Goal: Contribute content: Add original content to the website for others to see

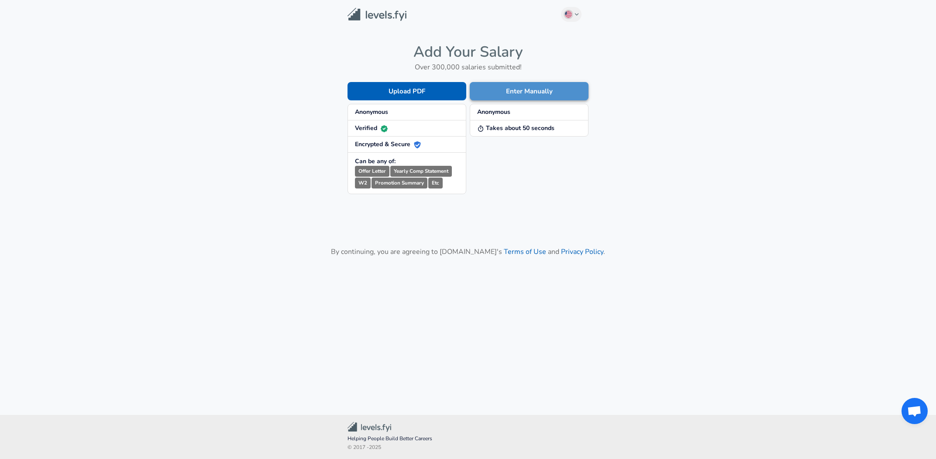
click at [510, 83] on button "Enter Manually" at bounding box center [529, 91] width 119 height 18
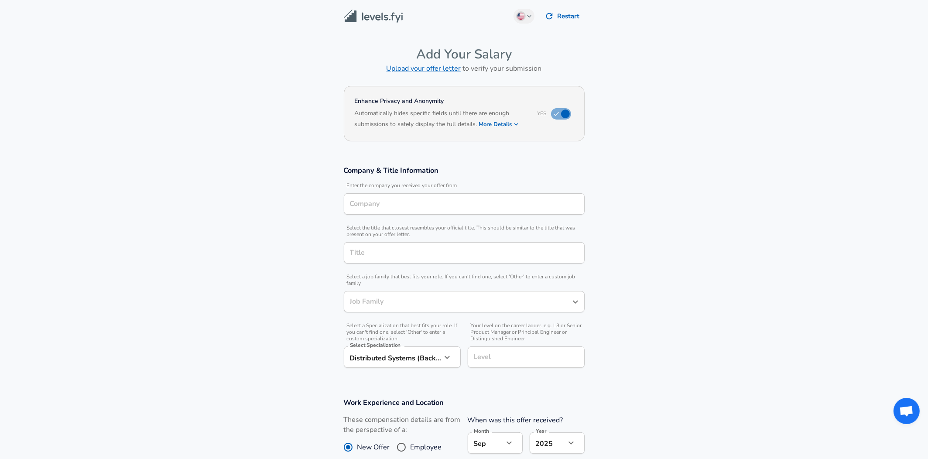
type input "Software Engineer"
type input "Neo4j"
type input "Software Engineer"
type input "[GEOGRAPHIC_DATA], [GEOGRAPHIC_DATA], [GEOGRAPHIC_DATA]"
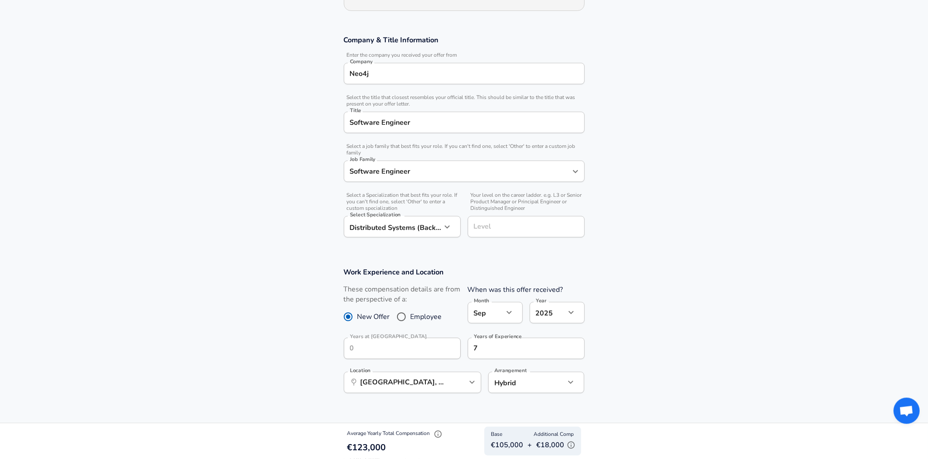
scroll to position [131, 0]
click at [500, 246] on section "Company & Title Information Enter the company you received your offer from Comp…" at bounding box center [464, 140] width 928 height 232
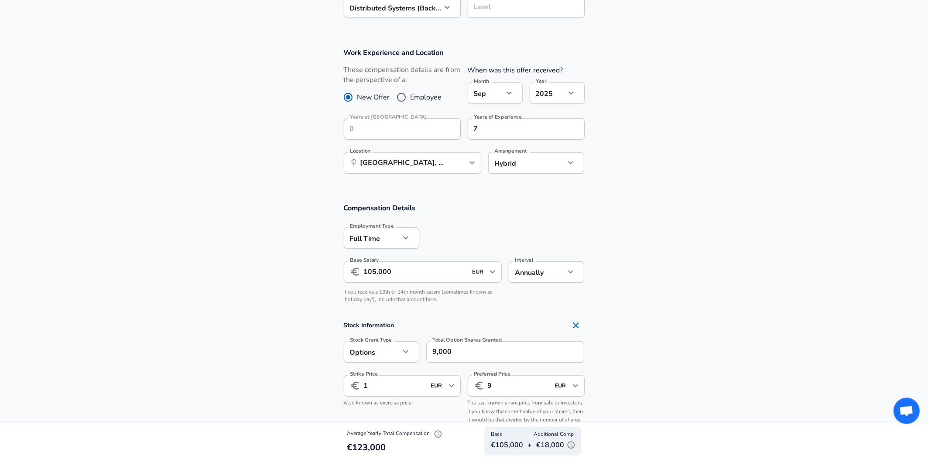
scroll to position [219, 0]
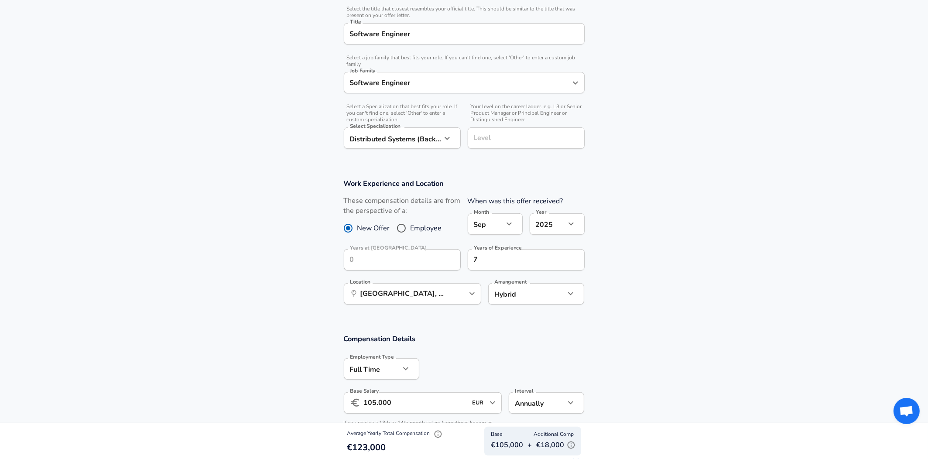
click at [491, 134] on input "Level" at bounding box center [526, 138] width 109 height 14
type input "s"
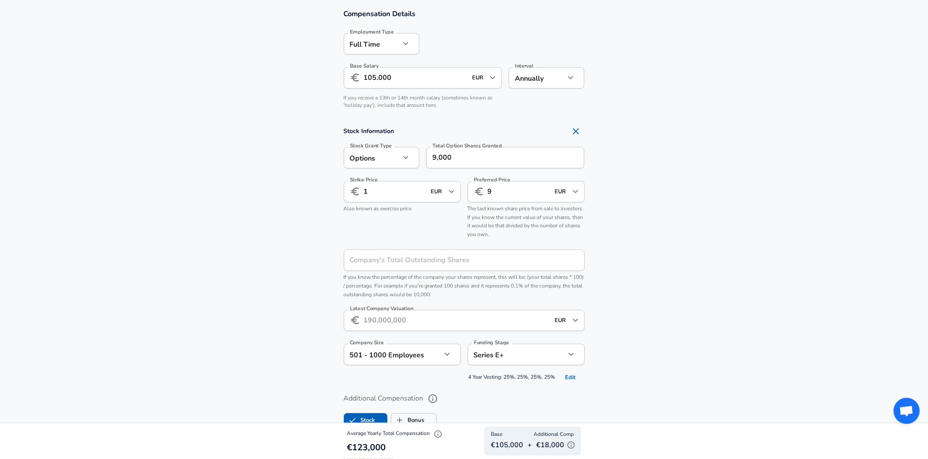
scroll to position [556, 0]
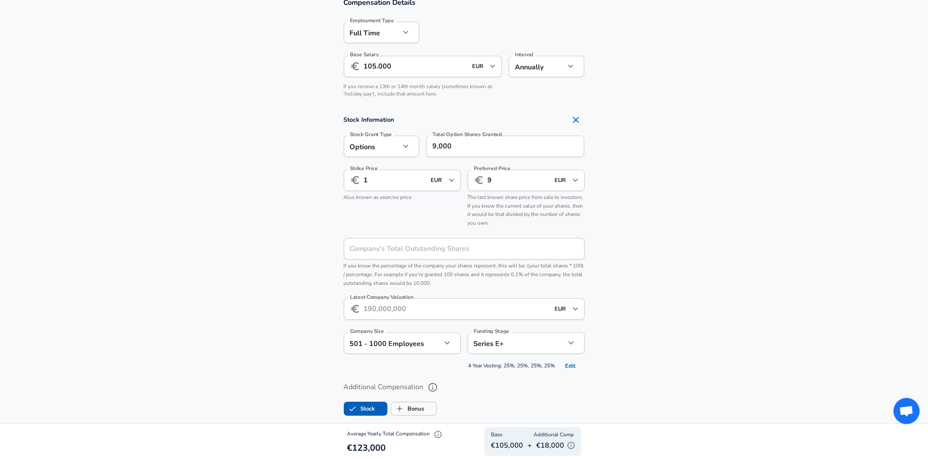
click at [567, 446] on icon "button" at bounding box center [571, 445] width 9 height 9
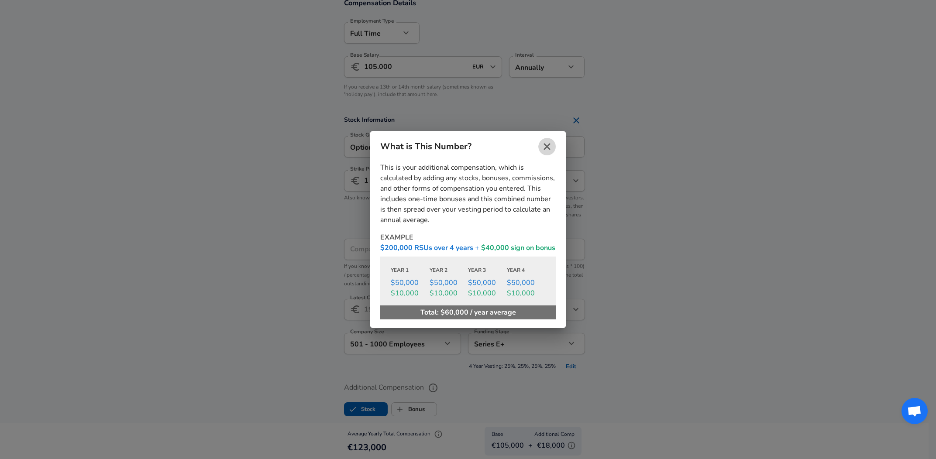
click at [547, 144] on icon "close" at bounding box center [547, 146] width 10 height 10
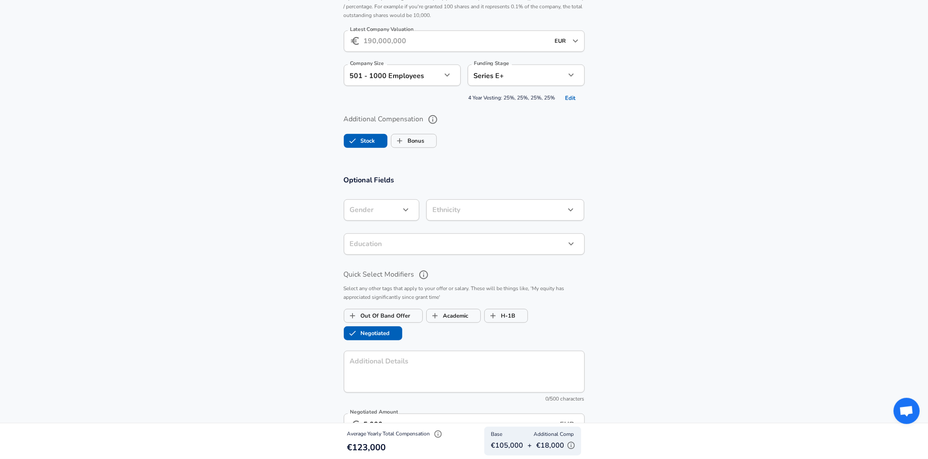
scroll to position [856, 0]
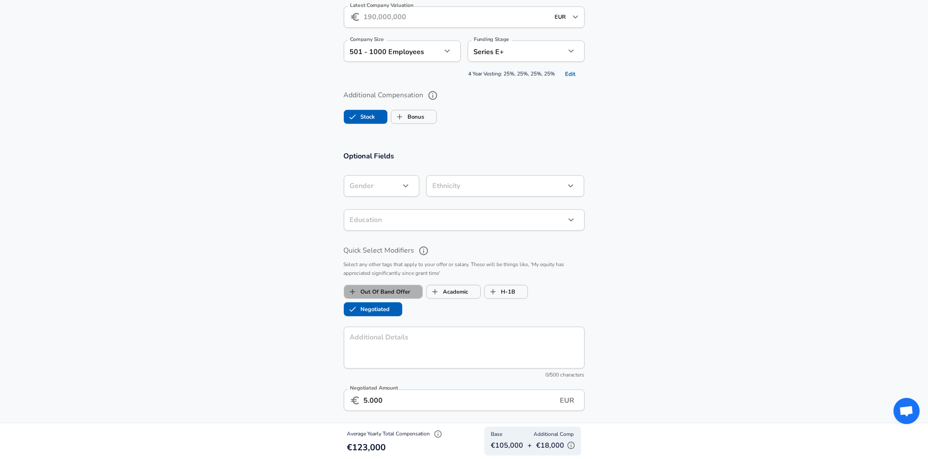
click at [388, 292] on label "Out Of Band Offer" at bounding box center [377, 292] width 66 height 17
checkbox input "false"
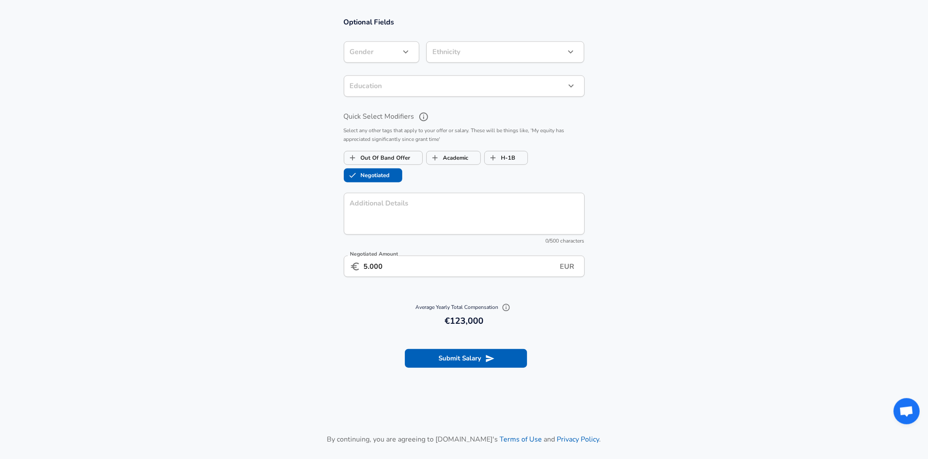
scroll to position [1002, 0]
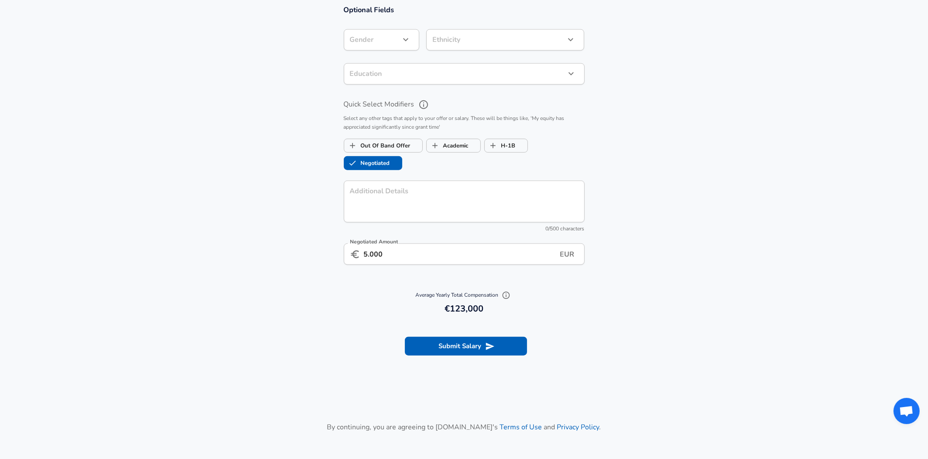
click at [501, 256] on input "5.000" at bounding box center [462, 254] width 196 height 21
type input "2.000"
click at [377, 337] on section "Submit Salary" at bounding box center [464, 344] width 928 height 49
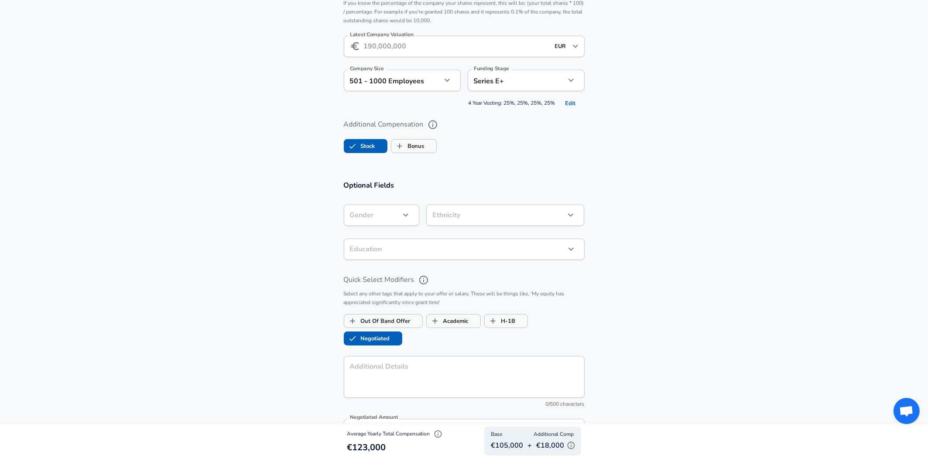
scroll to position [615, 0]
